Goal: Browse casually: Explore the website without a specific task or goal

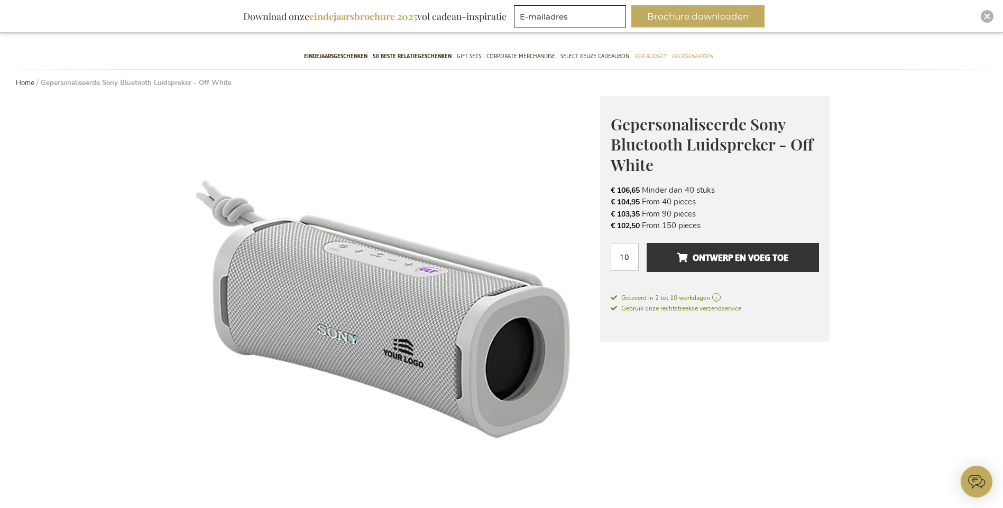
scroll to position [211, 0]
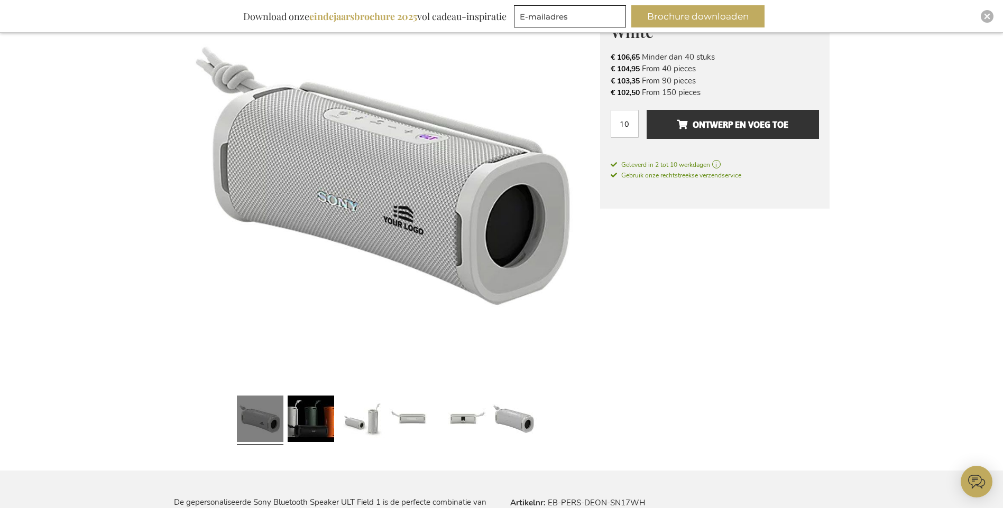
click at [258, 424] on link at bounding box center [260, 421] width 47 height 58
click at [302, 415] on link at bounding box center [310, 421] width 47 height 58
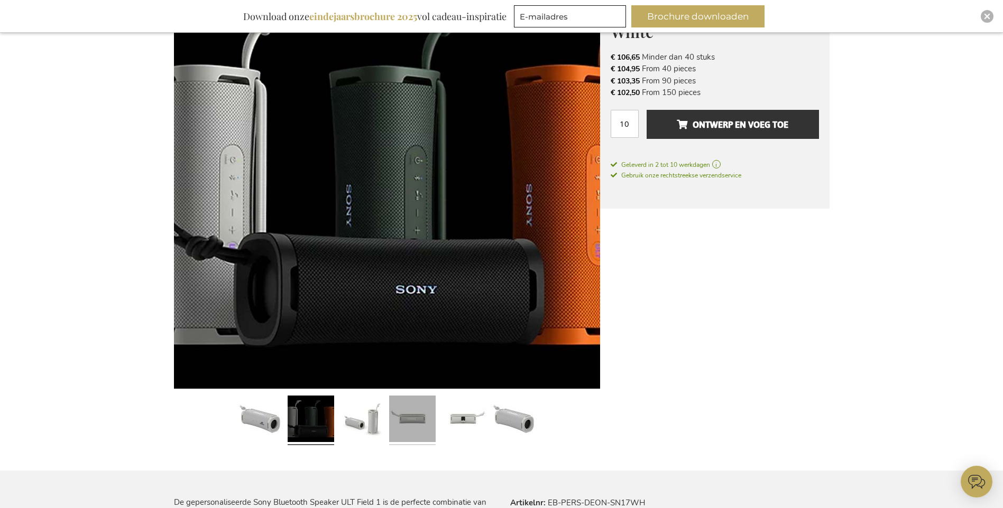
click at [410, 418] on link at bounding box center [412, 421] width 47 height 58
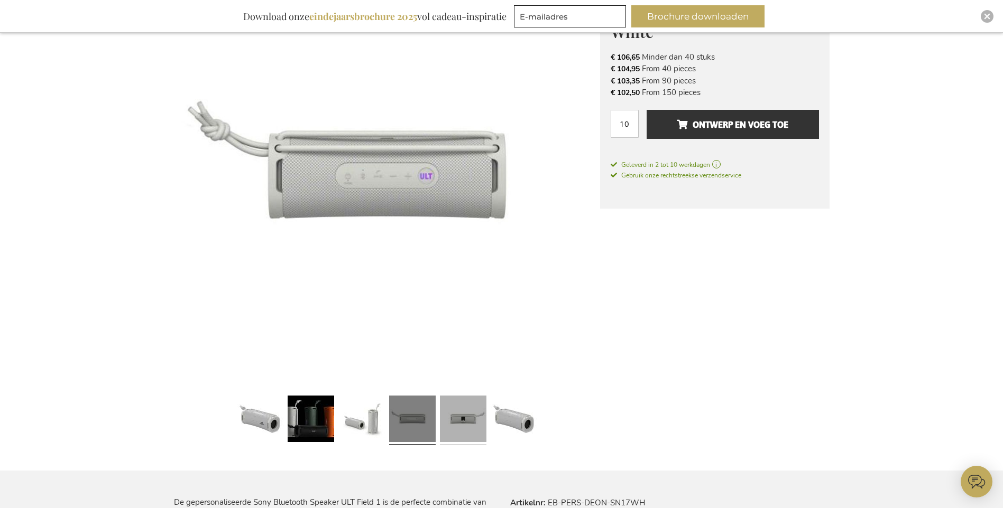
click at [460, 420] on link at bounding box center [463, 421] width 47 height 58
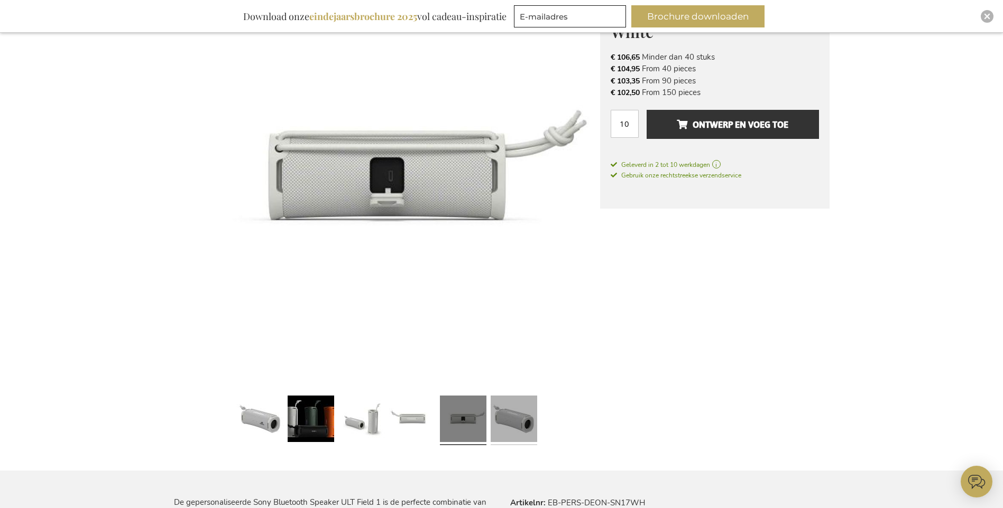
click at [520, 419] on link at bounding box center [513, 421] width 47 height 58
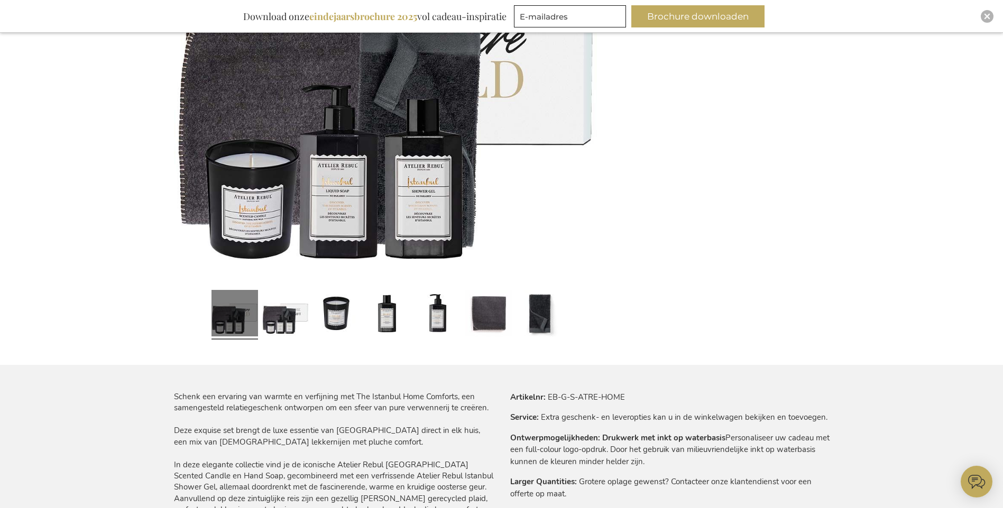
scroll to position [317, 0]
click at [302, 312] on link at bounding box center [285, 314] width 47 height 58
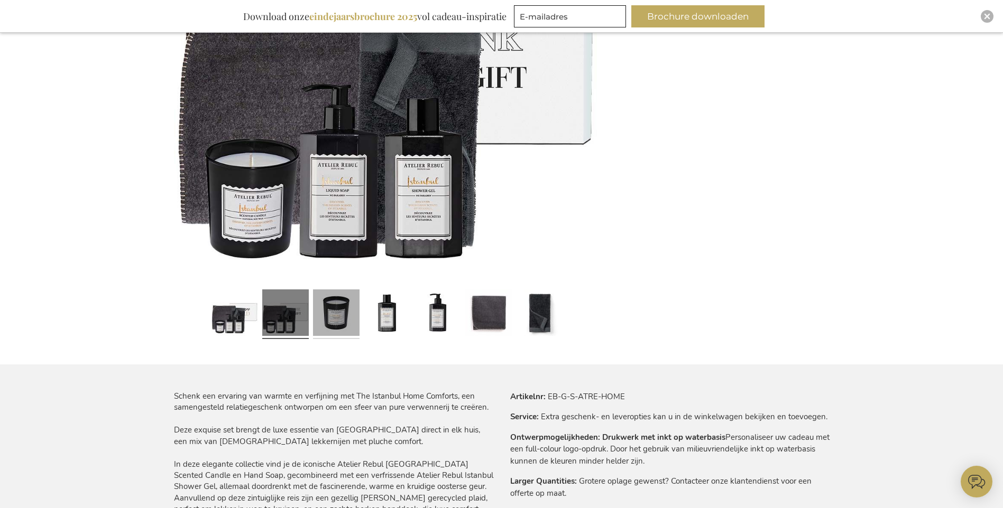
click at [339, 305] on link at bounding box center [336, 314] width 47 height 58
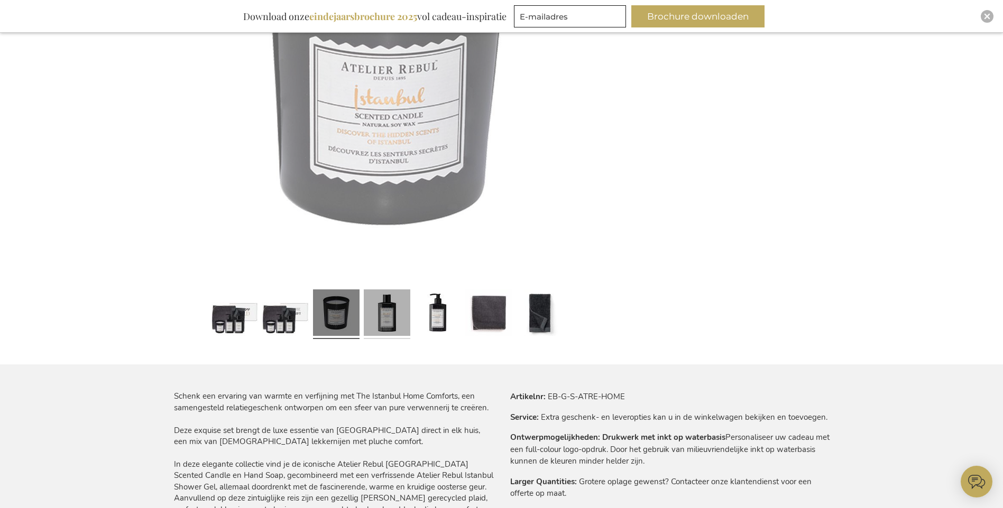
scroll to position [318, 0]
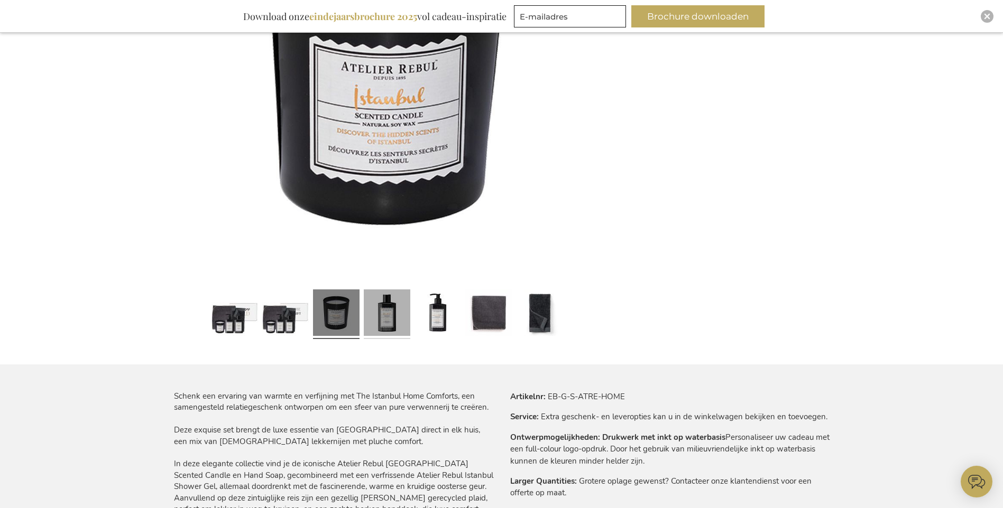
click at [384, 310] on link at bounding box center [387, 314] width 47 height 58
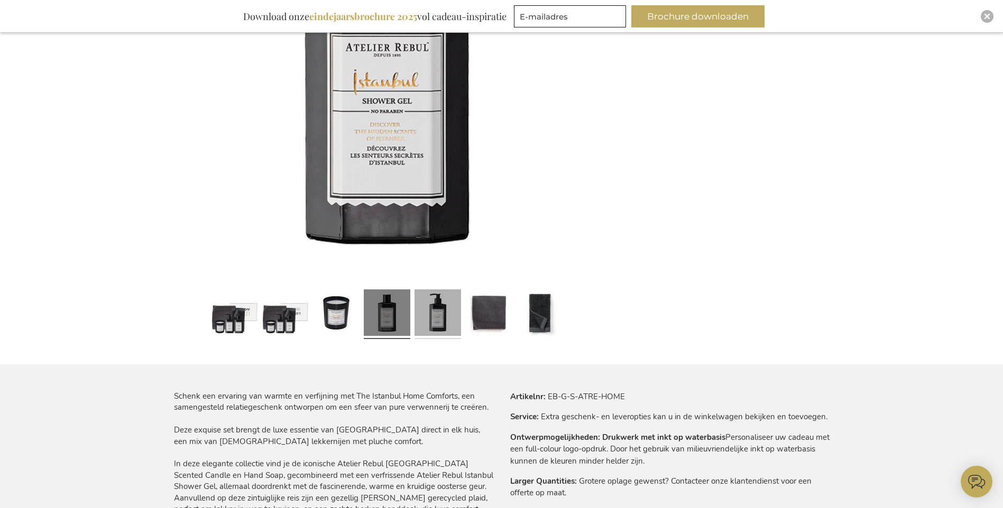
click at [434, 320] on link at bounding box center [437, 314] width 47 height 58
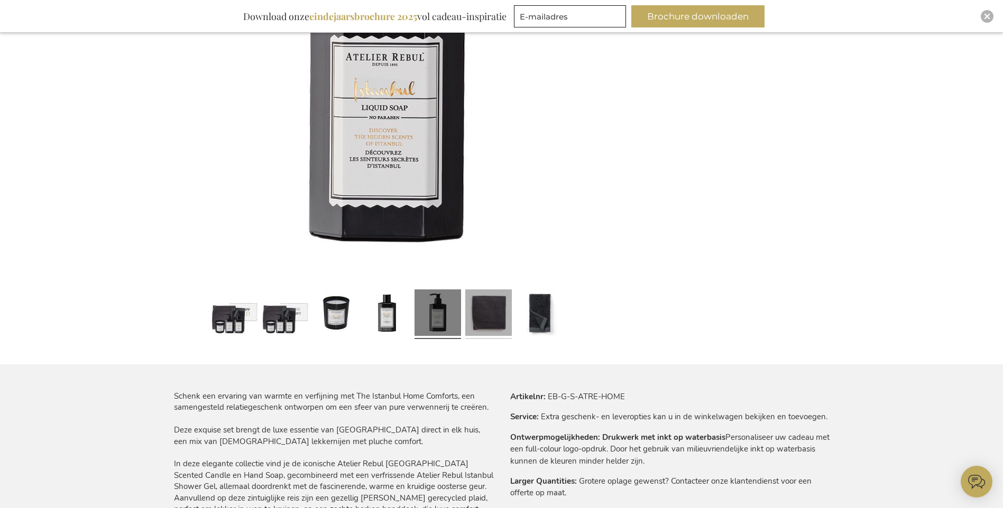
click at [489, 319] on link at bounding box center [488, 314] width 47 height 58
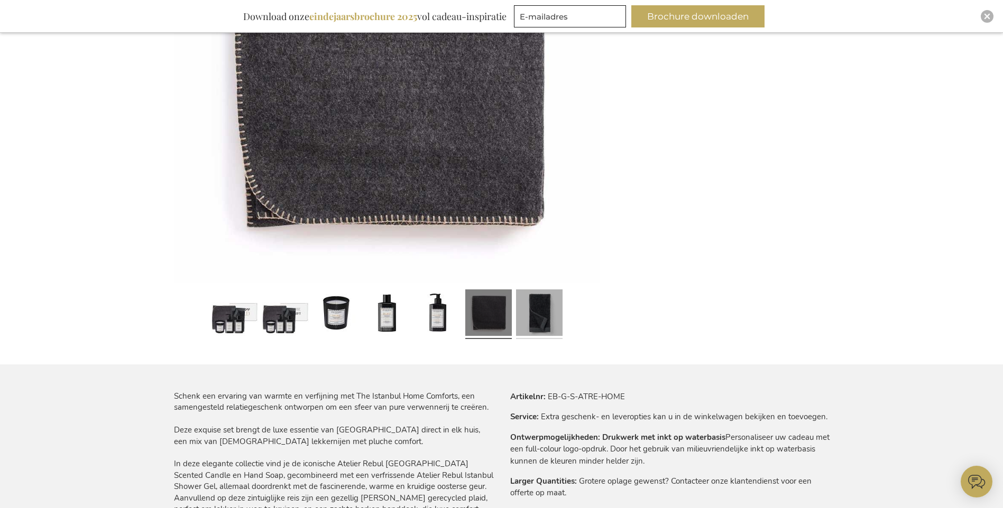
click at [533, 317] on link at bounding box center [539, 314] width 47 height 58
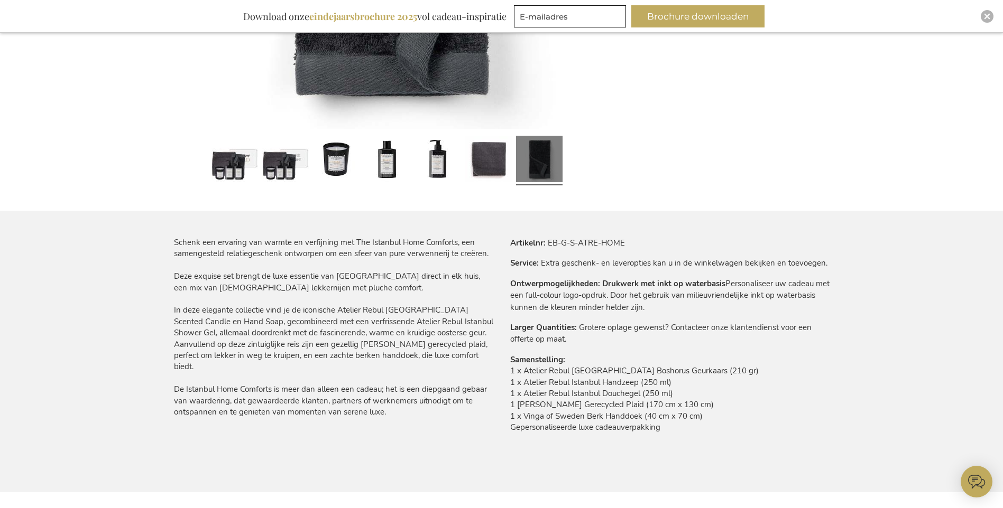
scroll to position [476, 0]
